Goal: Navigation & Orientation: Find specific page/section

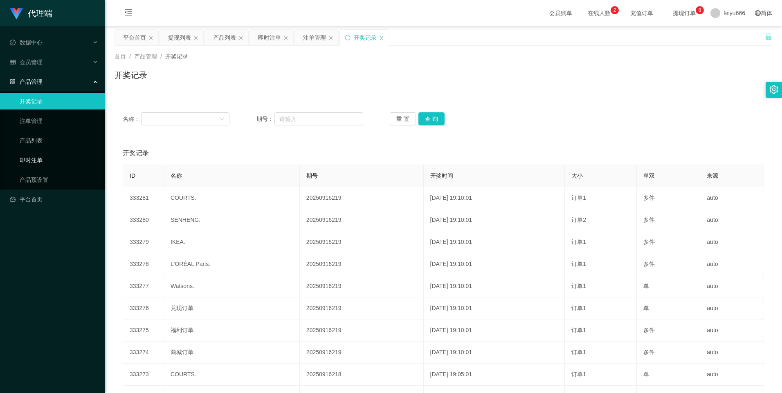
scroll to position [54, 0]
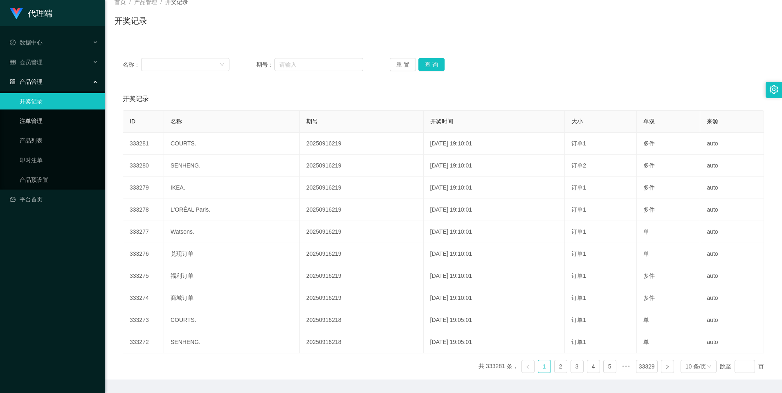
click at [55, 127] on link "注单管理" at bounding box center [59, 121] width 79 height 16
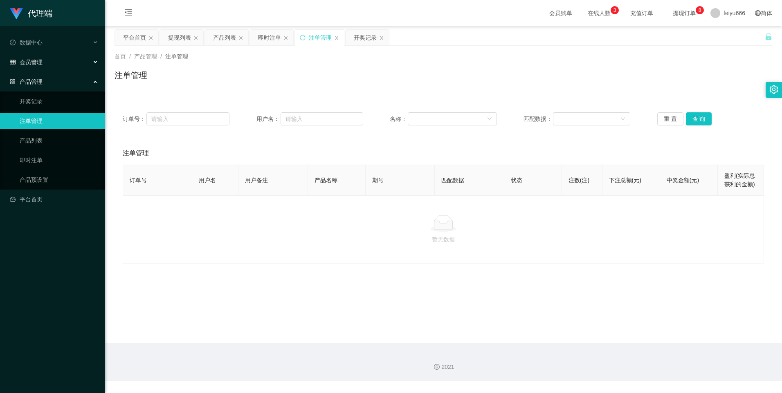
click at [97, 63] on div "会员管理" at bounding box center [52, 62] width 105 height 16
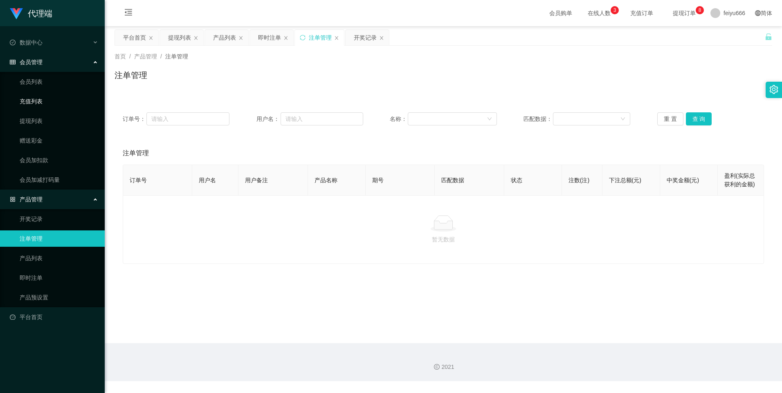
click at [63, 99] on link "充值列表" at bounding box center [59, 101] width 79 height 16
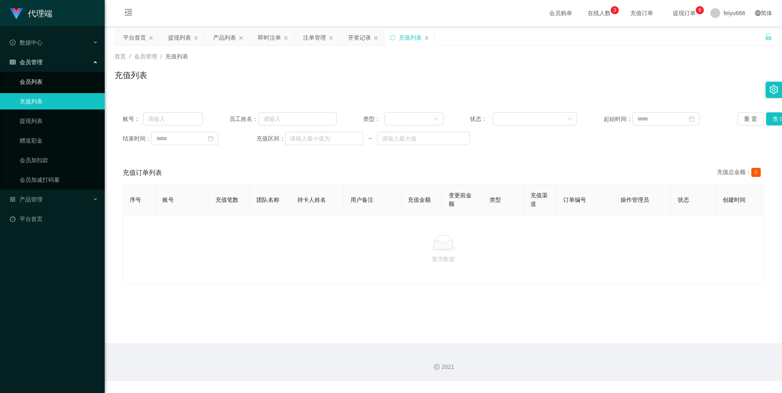
click at [64, 85] on link "会员列表" at bounding box center [59, 82] width 79 height 16
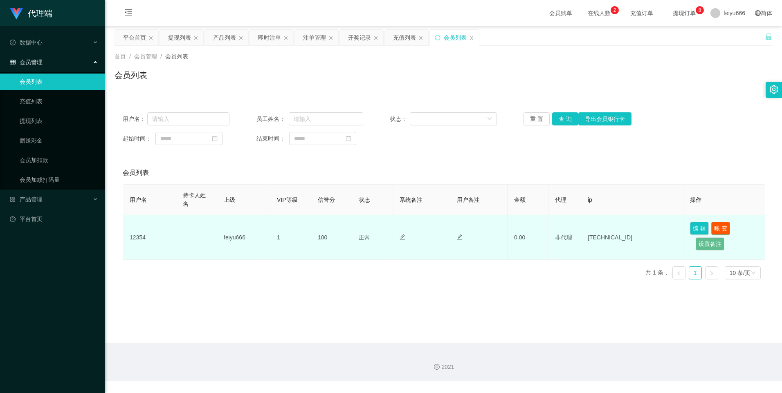
click at [715, 226] on button "账 变" at bounding box center [720, 228] width 19 height 13
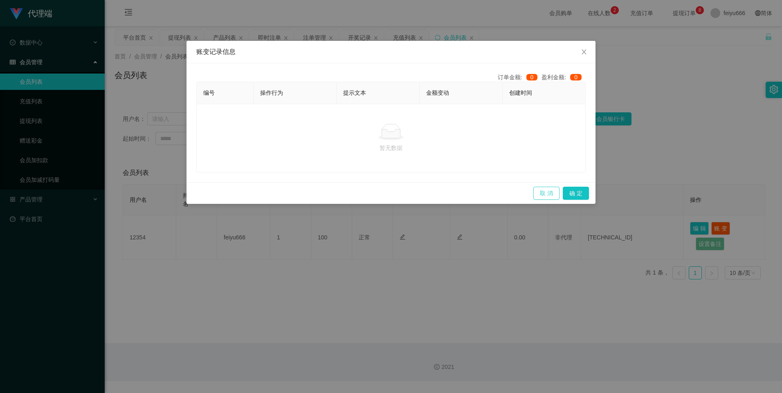
click at [547, 195] on button "取 消" at bounding box center [546, 193] width 26 height 13
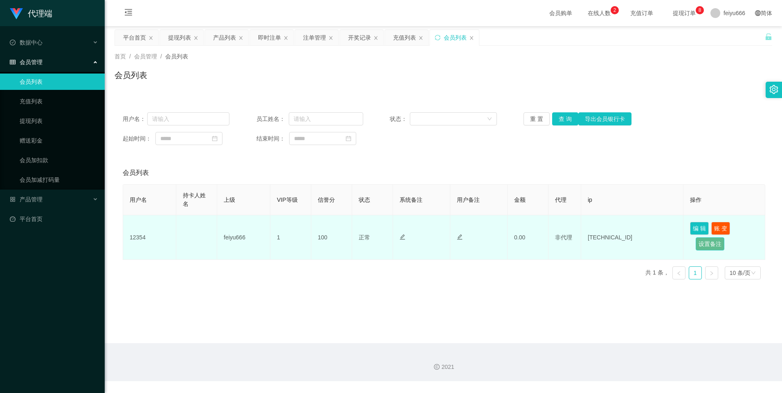
click at [703, 244] on button "设置备注" at bounding box center [710, 244] width 29 height 13
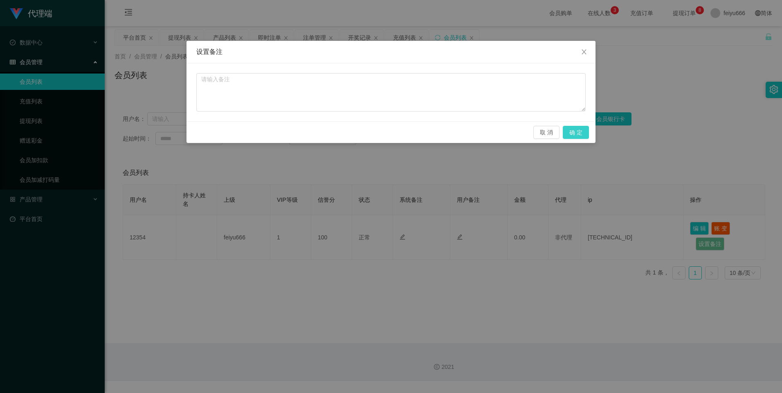
click at [575, 130] on button "确 定" at bounding box center [576, 132] width 26 height 13
click at [585, 52] on icon "图标: close" at bounding box center [584, 52] width 7 height 7
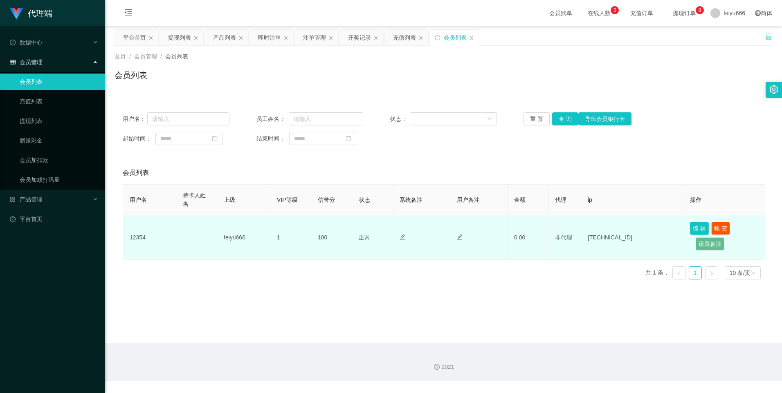
click at [693, 224] on button "编 辑" at bounding box center [699, 228] width 19 height 13
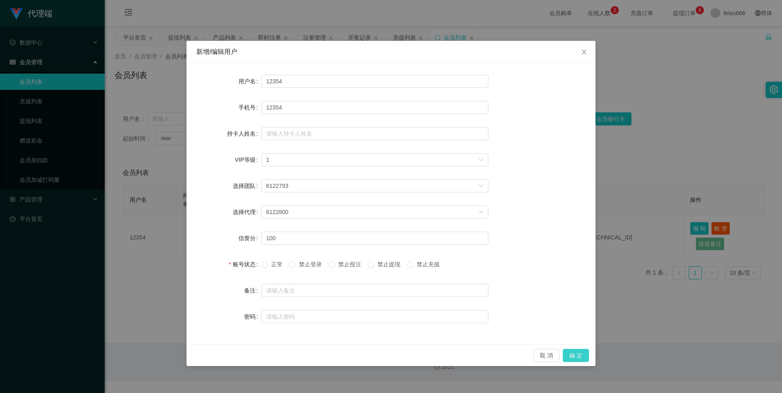
click at [577, 353] on button "确 定" at bounding box center [576, 355] width 26 height 13
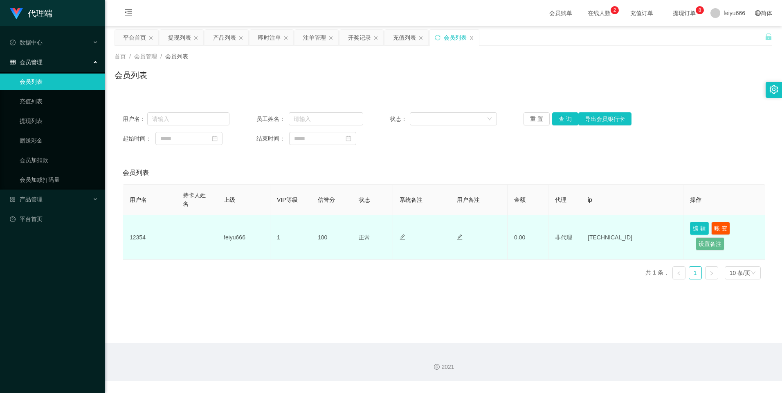
click at [693, 231] on button "编 辑" at bounding box center [699, 228] width 19 height 13
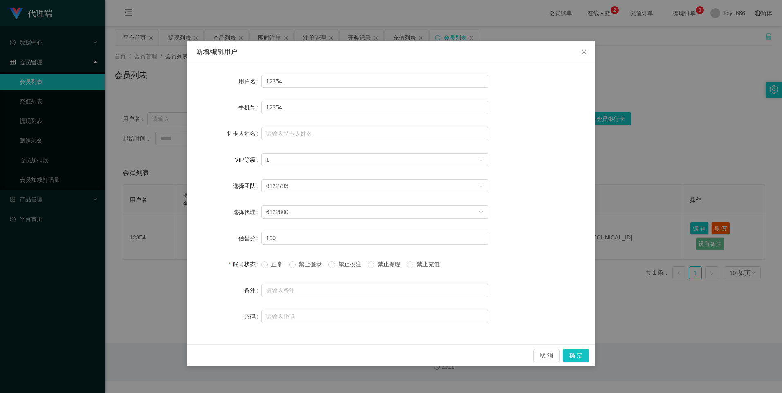
click at [664, 267] on div "新增/编辑用户 用户名 12354 手机号 12354 持卡人姓名 VIP等级 选择VIP等级 1 选择团队 6122793 选择代理 6122800 信誉分…" at bounding box center [391, 196] width 782 height 393
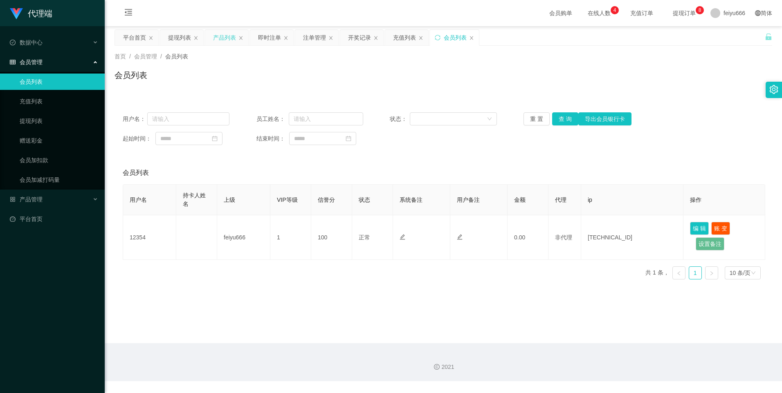
click at [240, 40] on div "产品列表" at bounding box center [226, 38] width 43 height 16
click at [239, 36] on icon "图标: close" at bounding box center [240, 38] width 5 height 5
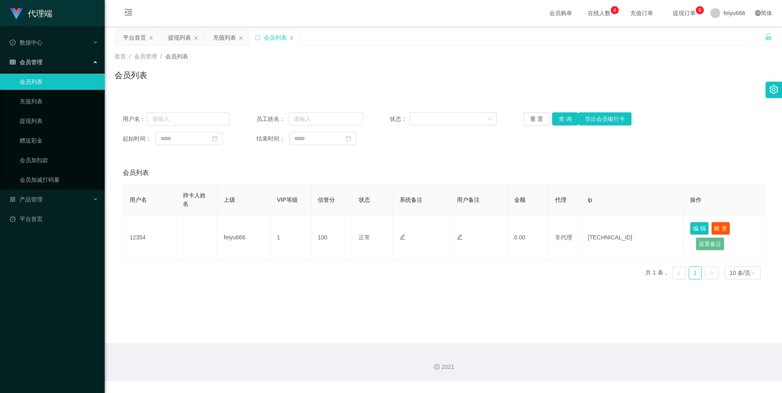
click at [239, 36] on icon "图标: close" at bounding box center [240, 38] width 5 height 5
click at [239, 36] on div "会员列表" at bounding box center [230, 38] width 23 height 16
click at [246, 36] on icon "图标: close" at bounding box center [246, 38] width 5 height 5
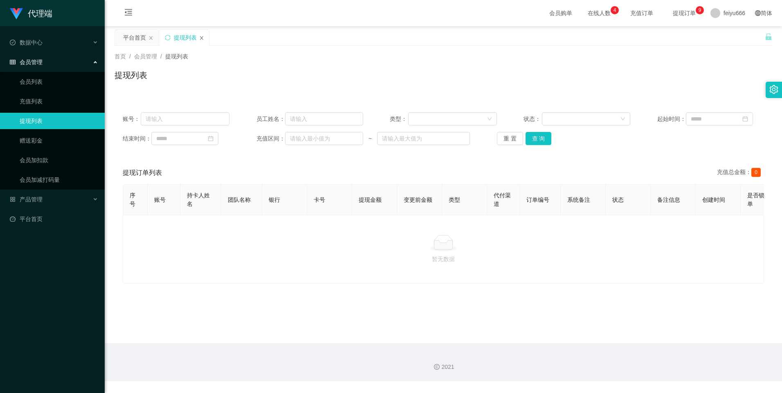
click at [203, 38] on icon "图标: close" at bounding box center [201, 38] width 5 height 5
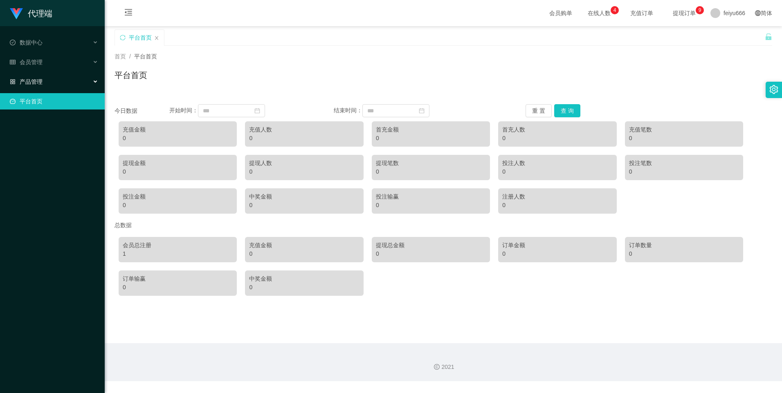
click at [93, 82] on div "产品管理" at bounding box center [52, 82] width 105 height 16
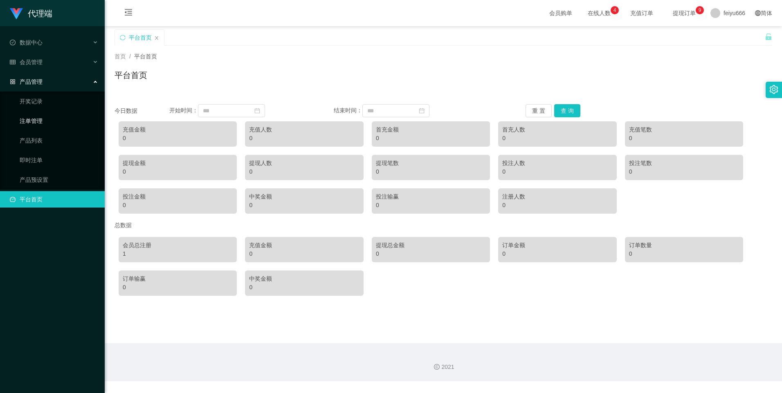
click at [72, 124] on link "注单管理" at bounding box center [59, 121] width 79 height 16
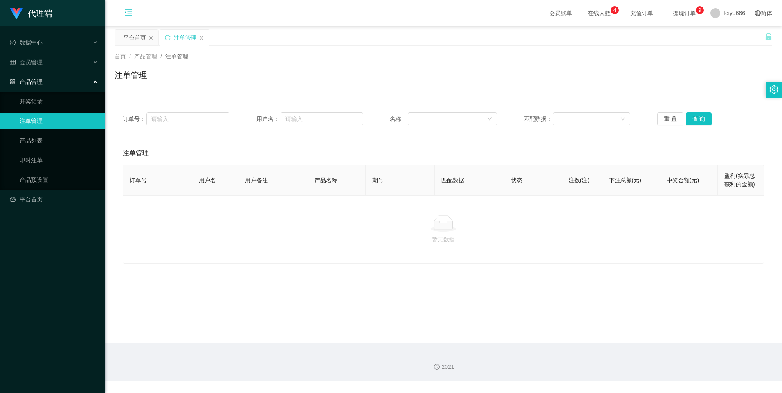
click at [128, 14] on icon "图标: menu-fold" at bounding box center [128, 12] width 8 height 8
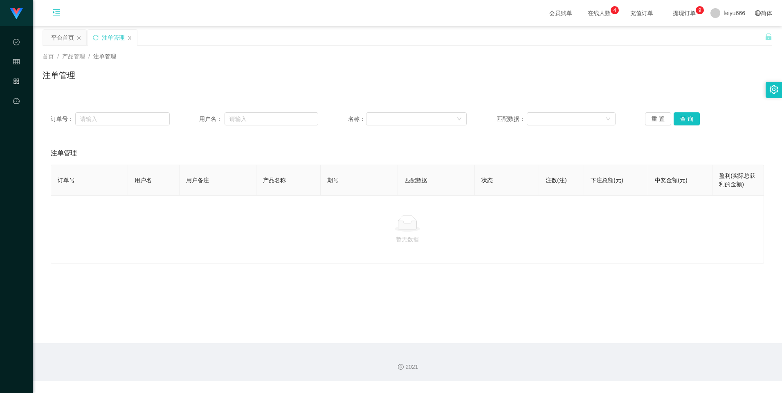
click at [17, 14] on img at bounding box center [16, 13] width 13 height 11
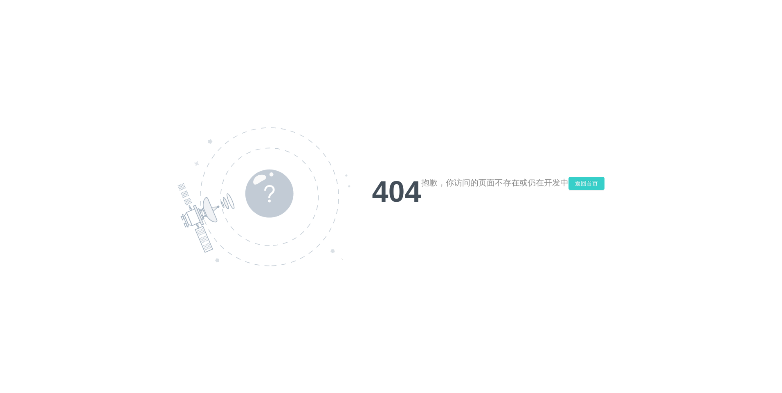
click at [590, 180] on button "返回首页" at bounding box center [587, 183] width 36 height 13
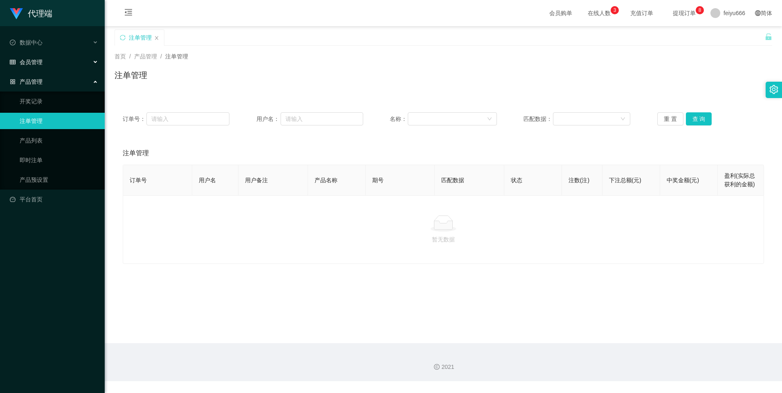
click at [94, 63] on div "会员管理" at bounding box center [52, 62] width 105 height 16
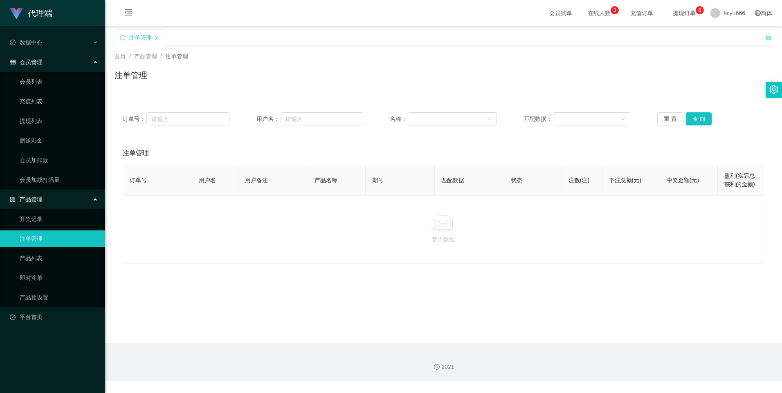
click at [94, 61] on icon at bounding box center [96, 61] width 4 height 0
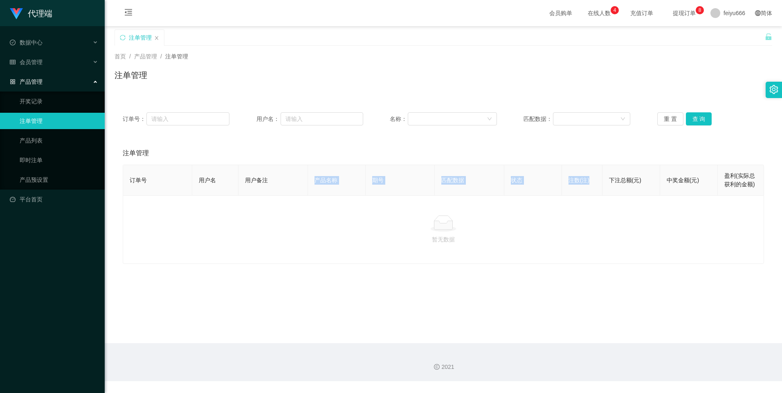
drag, startPoint x: 308, startPoint y: 182, endPoint x: 582, endPoint y: 184, distance: 274.9
click at [582, 184] on tr "订单号 用户名 用户备注 产品名称 期号 匹配数据 状态 注数(注) 下注总额(元) 中奖金额(元) 盈利(实际总获利的金额)" at bounding box center [443, 180] width 641 height 31
drag, startPoint x: 582, startPoint y: 184, endPoint x: 569, endPoint y: 180, distance: 14.4
drag, startPoint x: 569, startPoint y: 180, endPoint x: 570, endPoint y: 153, distance: 26.6
click at [570, 153] on div "注单管理" at bounding box center [443, 153] width 641 height 23
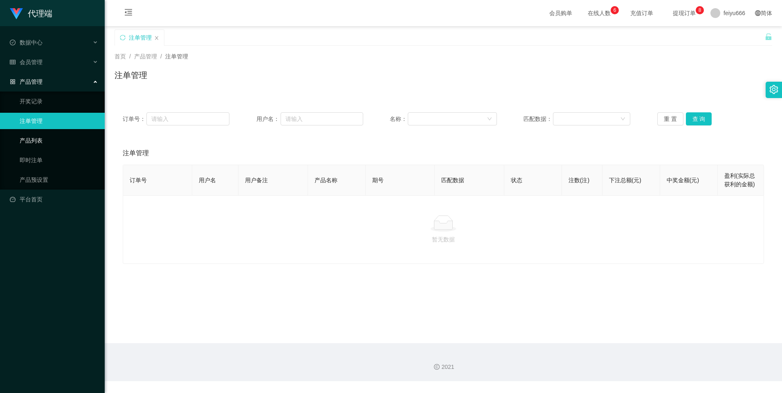
click at [72, 137] on link "产品列表" at bounding box center [59, 141] width 79 height 16
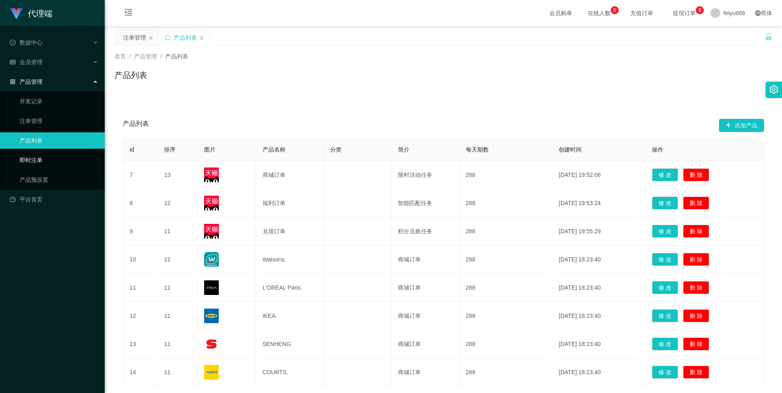
click at [51, 154] on link "即时注单" at bounding box center [59, 160] width 79 height 16
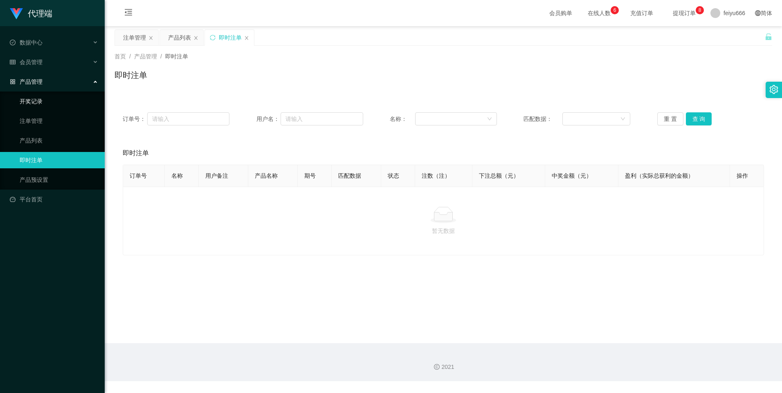
click at [40, 101] on link "开奖记录" at bounding box center [59, 101] width 79 height 16
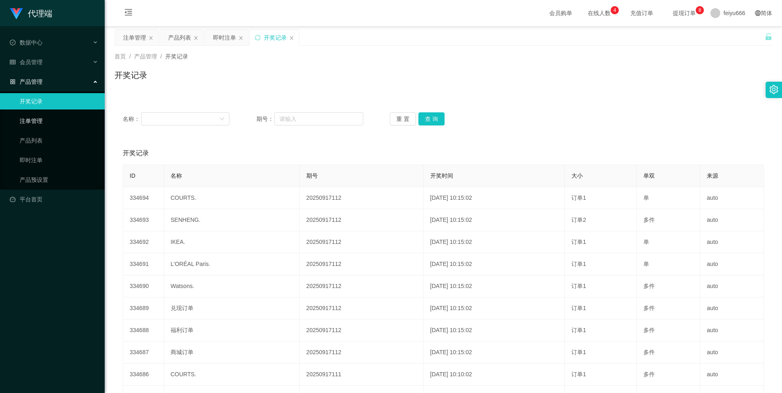
click at [39, 125] on link "注单管理" at bounding box center [59, 121] width 79 height 16
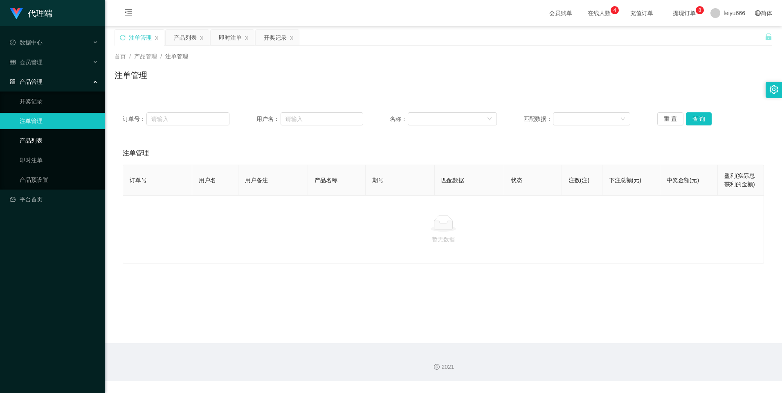
click at [35, 144] on link "产品列表" at bounding box center [59, 141] width 79 height 16
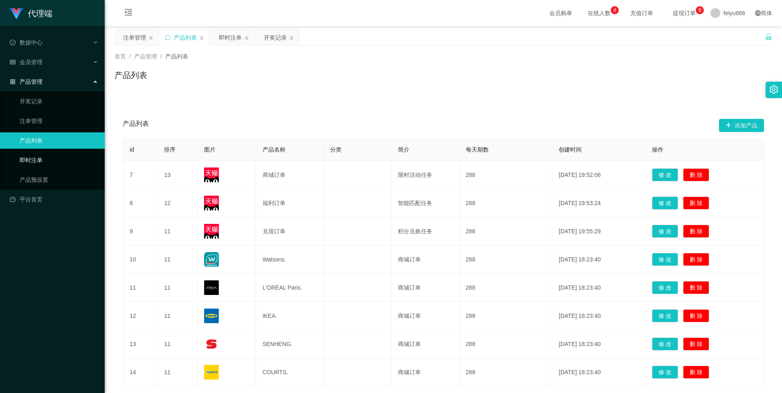
click at [36, 157] on link "即时注单" at bounding box center [59, 160] width 79 height 16
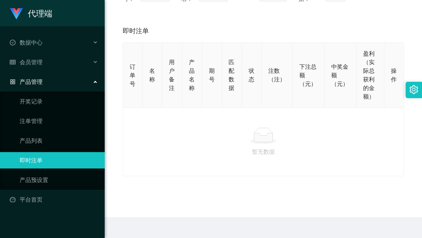
scroll to position [144, 0]
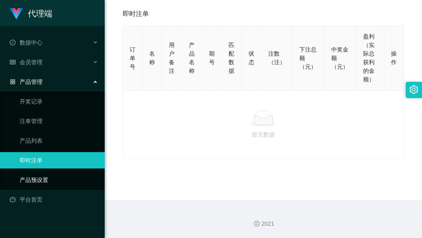
click at [55, 175] on link "产品预设置" at bounding box center [59, 180] width 79 height 16
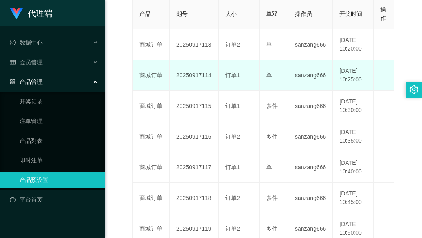
scroll to position [198, 0]
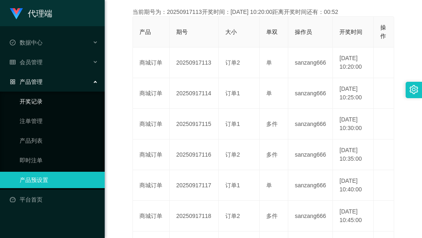
click at [45, 102] on link "开奖记录" at bounding box center [59, 101] width 79 height 16
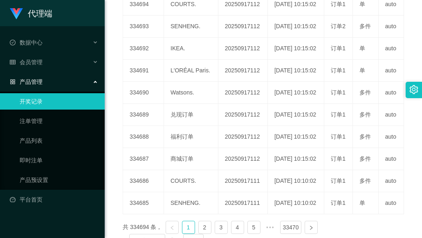
scroll to position [34, 0]
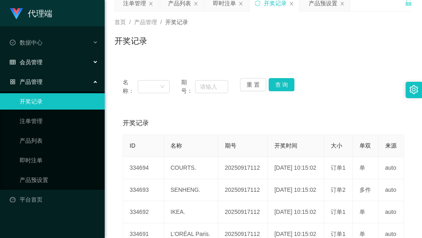
click at [95, 62] on icon at bounding box center [96, 62] width 4 height 0
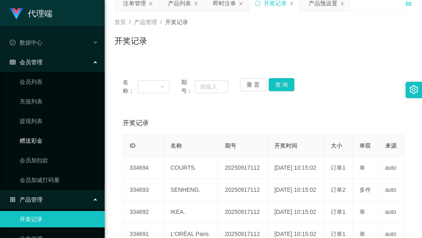
click at [65, 142] on link "赠送彩金" at bounding box center [59, 141] width 79 height 16
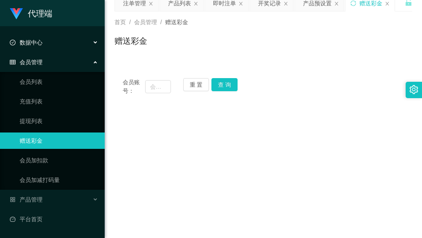
click at [95, 40] on div "数据中心" at bounding box center [52, 42] width 105 height 16
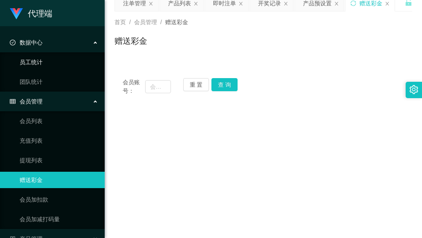
click at [65, 60] on link "员工统计" at bounding box center [59, 62] width 79 height 16
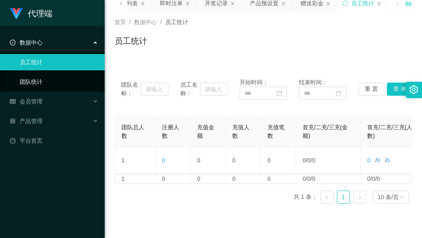
click at [88, 81] on link "团队统计" at bounding box center [59, 82] width 79 height 16
